Goal: Transaction & Acquisition: Purchase product/service

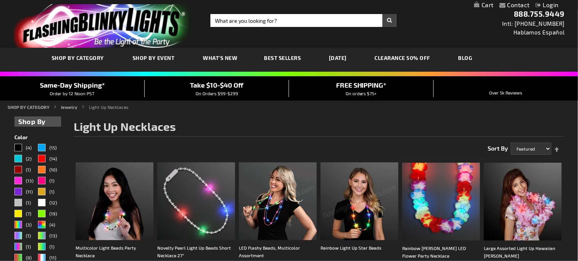
click at [219, 17] on div "Close dialog Get 10% Off Subscribe and save [DATE] Unlock Offer Submit" at bounding box center [289, 130] width 578 height 261
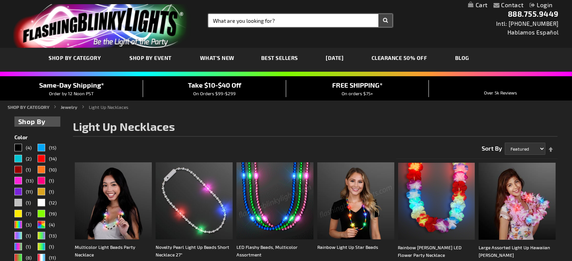
click at [219, 18] on input "Search" at bounding box center [300, 20] width 184 height 13
type input "gingerbread man"
click at [379, 14] on button "Search" at bounding box center [386, 20] width 14 height 13
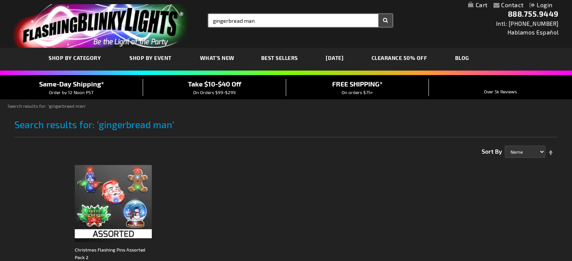
click at [257, 19] on input "gingerbread man" at bounding box center [300, 20] width 184 height 13
type input "gingerbread man necklace"
click at [379, 14] on button "Search" at bounding box center [386, 20] width 14 height 13
